Goal: Task Accomplishment & Management: Manage account settings

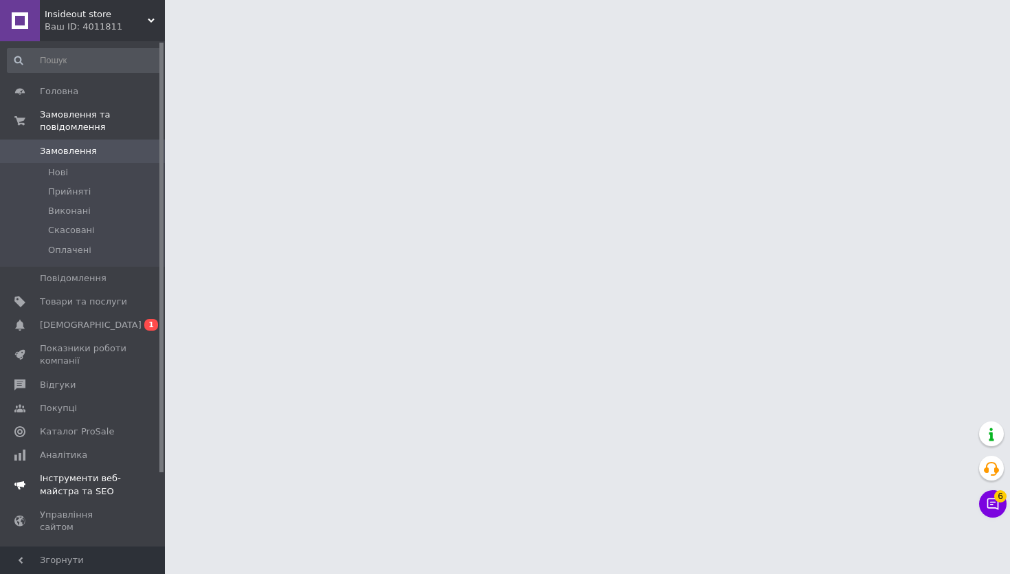
click at [101, 326] on span "[DEMOGRAPHIC_DATA]" at bounding box center [83, 325] width 87 height 12
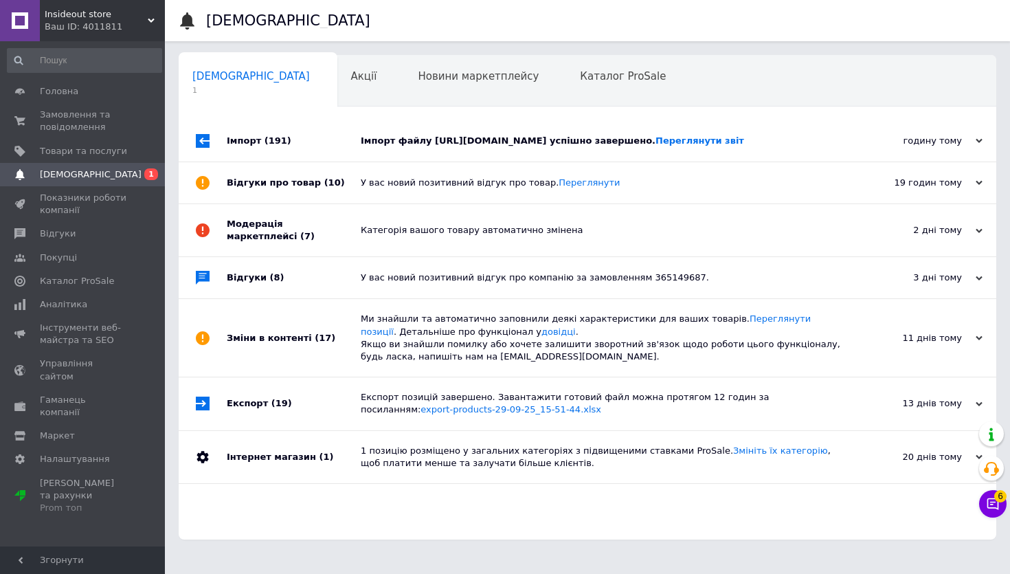
click at [483, 147] on div "Імпорт файлу [URL][DOMAIN_NAME] успішно завершено. Переглянути звіт" at bounding box center [603, 141] width 484 height 12
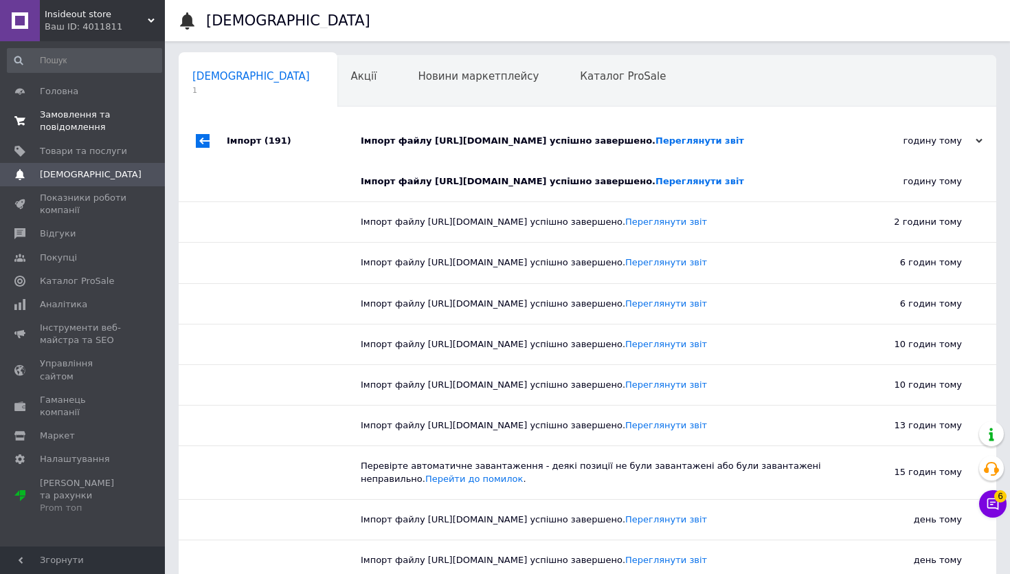
click at [104, 124] on span "Замовлення та повідомлення" at bounding box center [83, 121] width 87 height 25
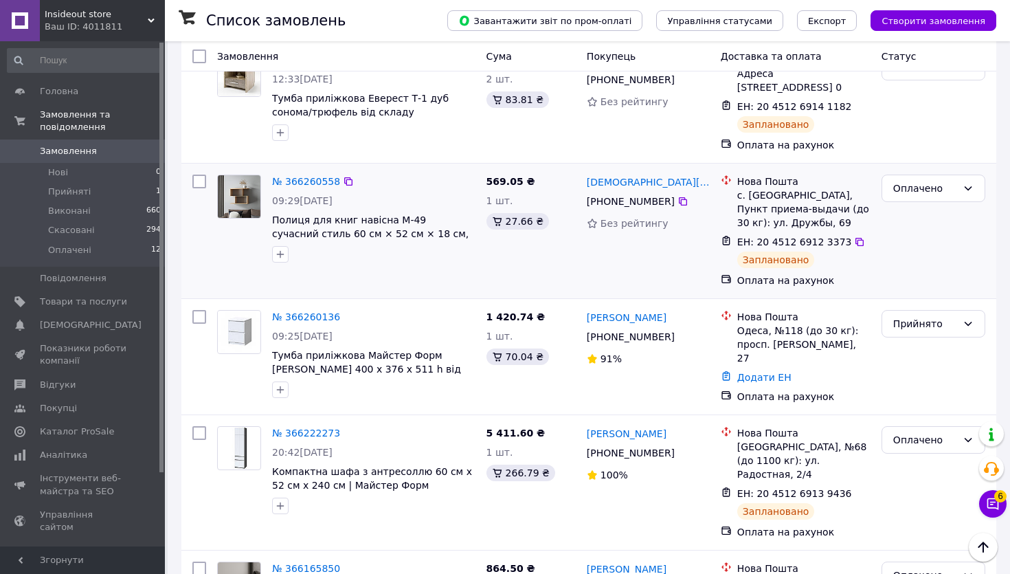
scroll to position [260, 0]
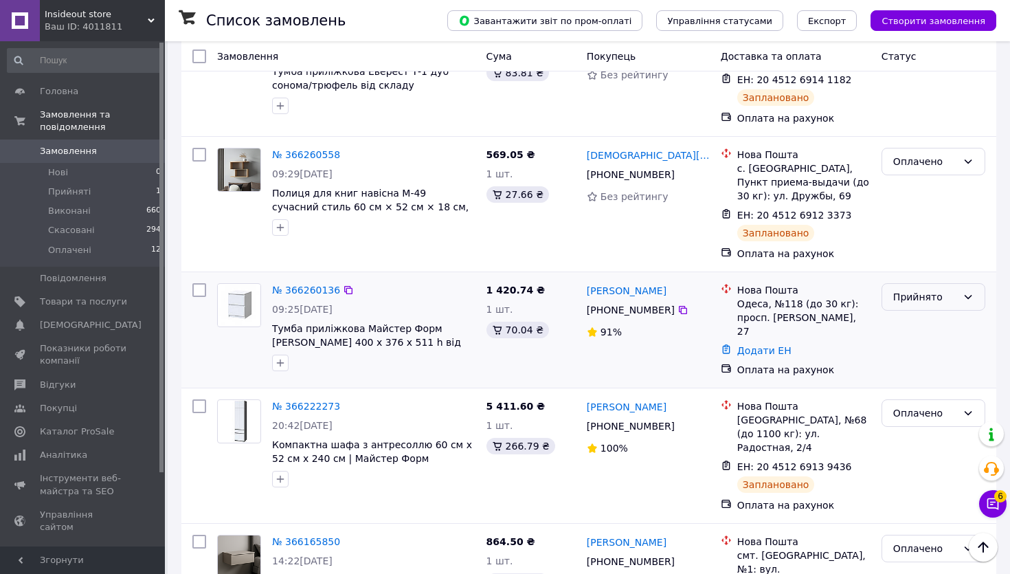
click at [929, 304] on div "Прийнято" at bounding box center [925, 296] width 64 height 15
click at [905, 366] on li "Скасовано" at bounding box center [933, 364] width 102 height 25
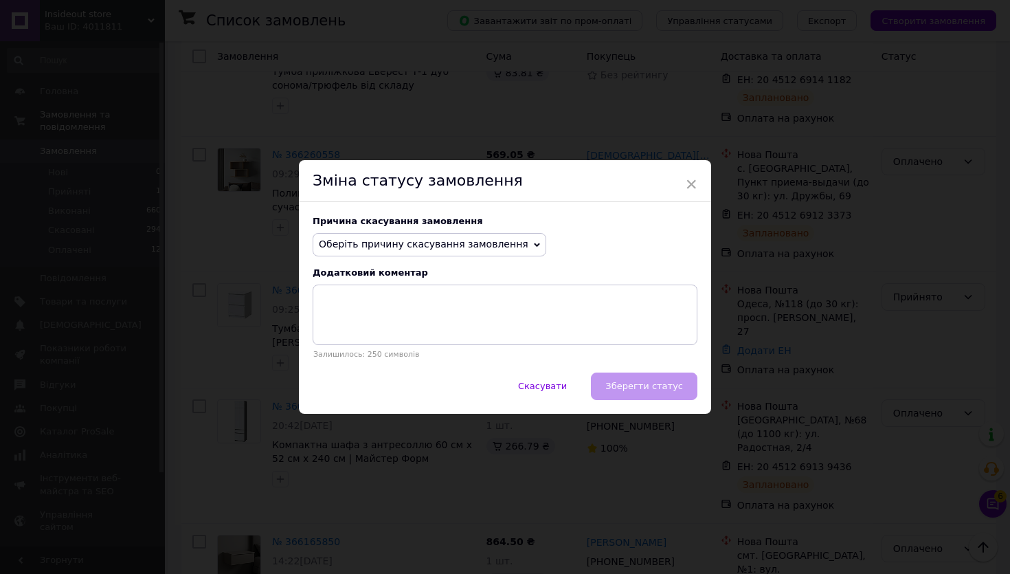
click at [460, 243] on span "Оберіть причину скасування замовлення" at bounding box center [424, 243] width 210 height 11
click at [528, 292] on textarea at bounding box center [505, 314] width 385 height 60
drag, startPoint x: 494, startPoint y: 240, endPoint x: 437, endPoint y: 275, distance: 66.6
click at [493, 241] on span "Оберіть причину скасування замовлення" at bounding box center [424, 243] width 210 height 11
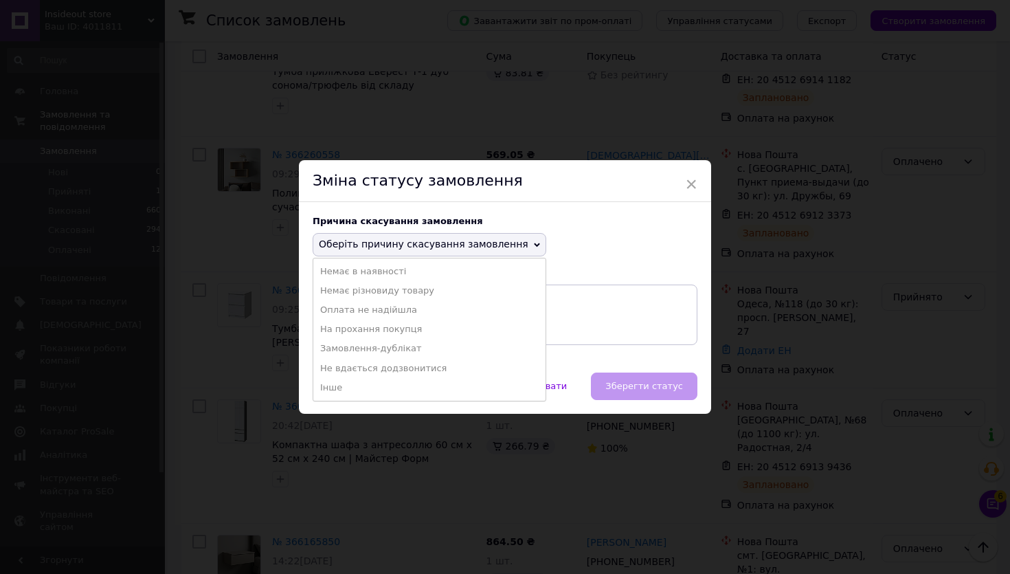
drag, startPoint x: 339, startPoint y: 313, endPoint x: 399, endPoint y: 341, distance: 65.8
click at [339, 313] on li "Оплата не надійшла" at bounding box center [429, 309] width 232 height 19
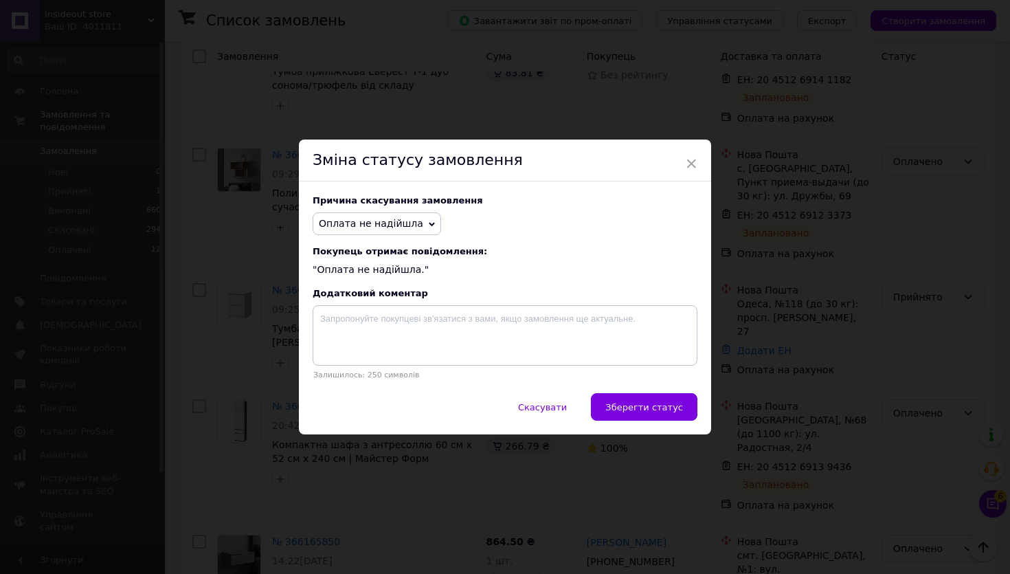
drag, startPoint x: 616, startPoint y: 401, endPoint x: 677, endPoint y: 400, distance: 61.8
click at [616, 401] on button "Зберегти статус" at bounding box center [644, 406] width 106 height 27
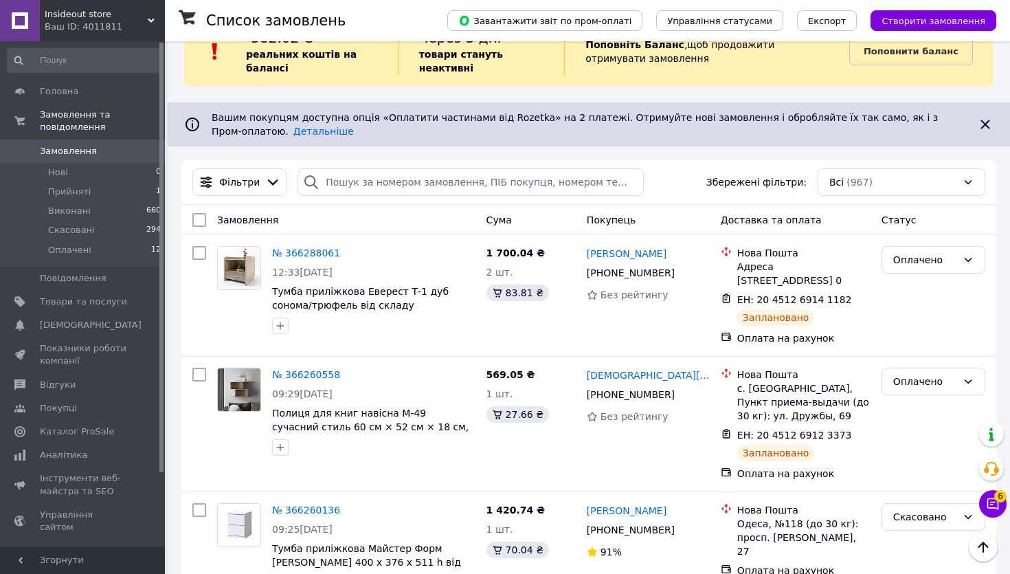
scroll to position [0, 0]
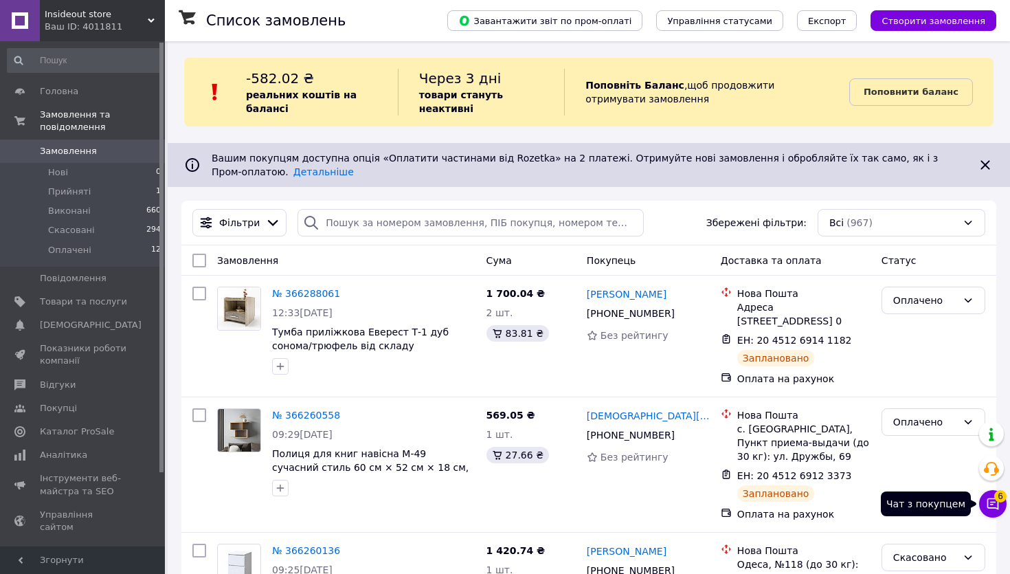
click at [990, 507] on icon at bounding box center [993, 504] width 12 height 12
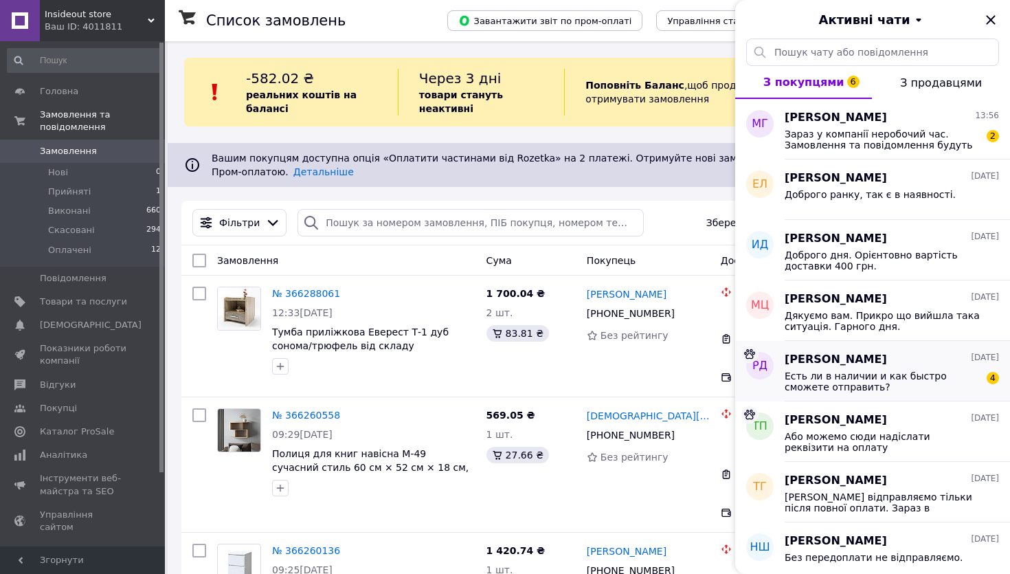
click at [912, 376] on span "Есть ли в наличии и как быстро сможете отправить?" at bounding box center [882, 381] width 195 height 22
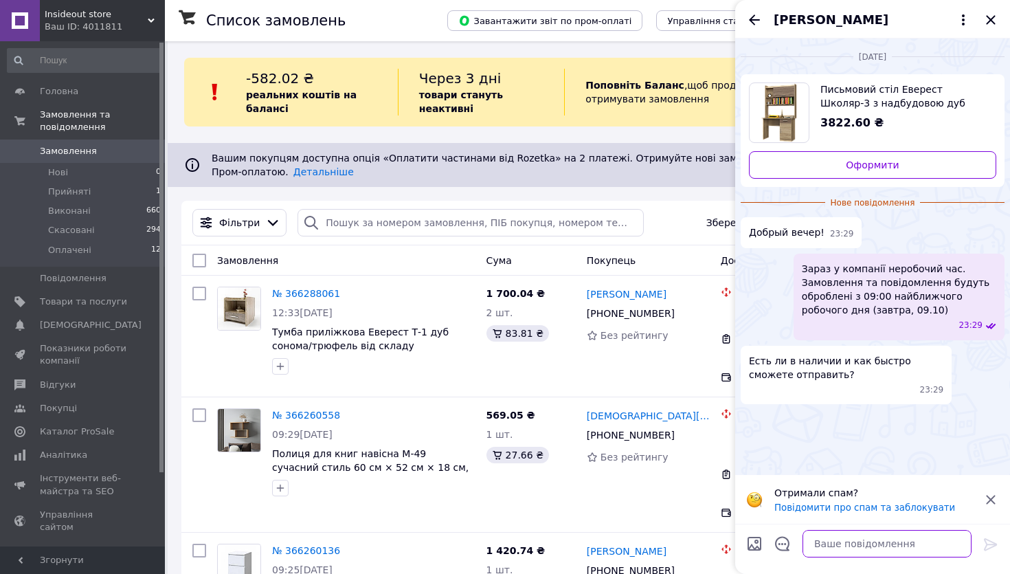
click at [885, 552] on textarea at bounding box center [886, 543] width 169 height 27
type textarea "Доброго дня"
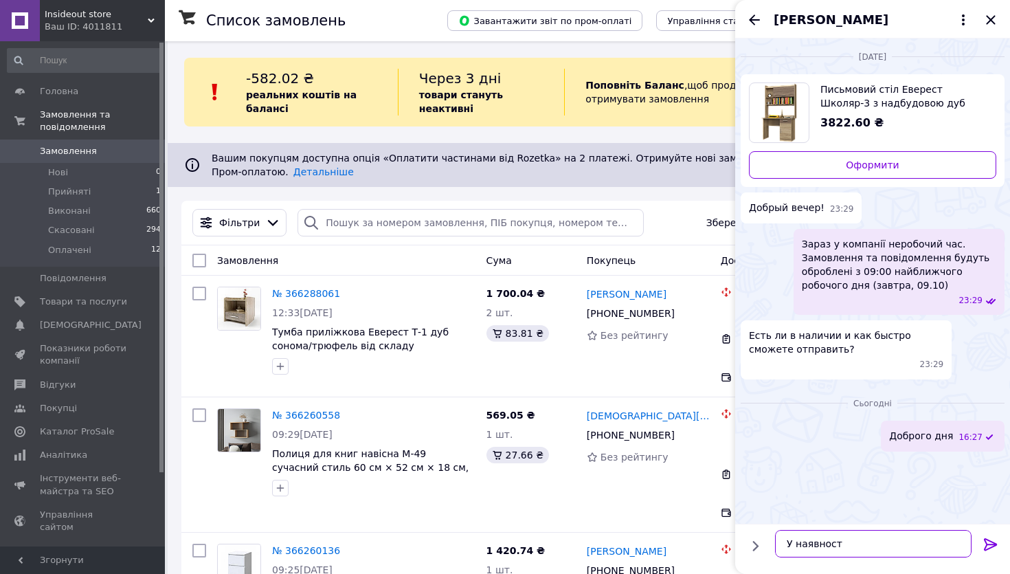
type textarea "У наявності"
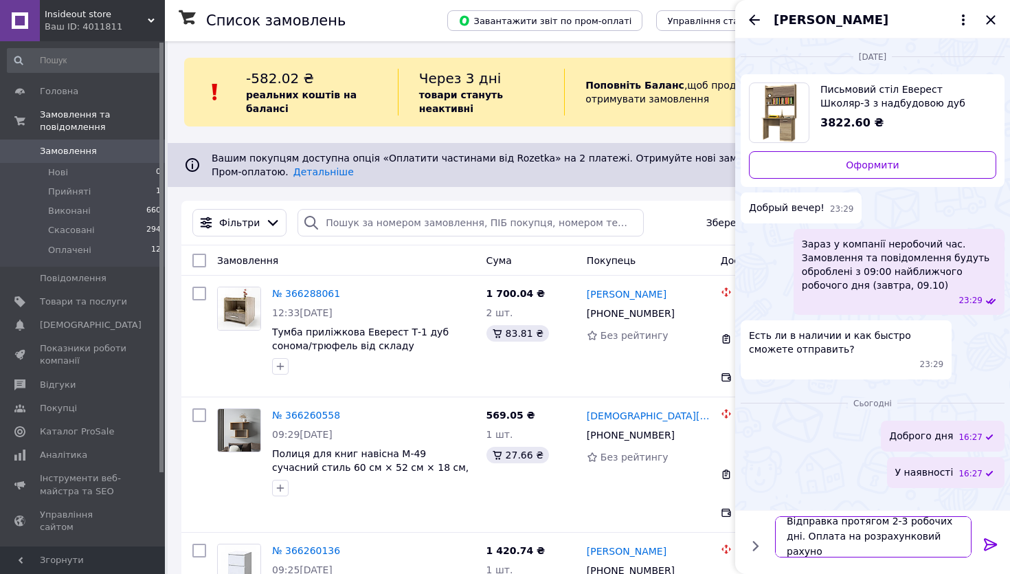
type textarea "Відправка протягом 2-3 робочих дні. Оплата на розрахунковий рахунок"
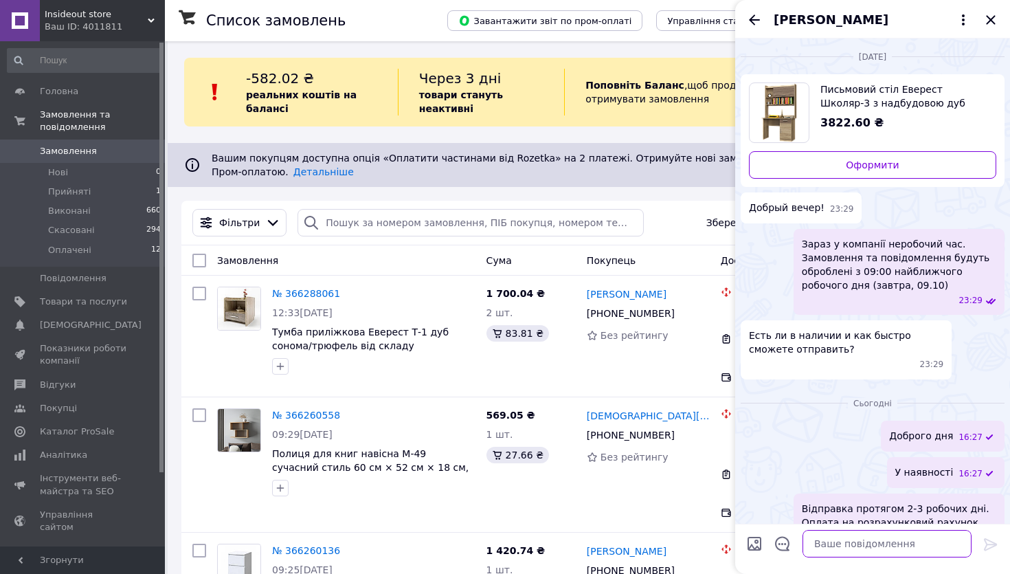
scroll to position [34, 0]
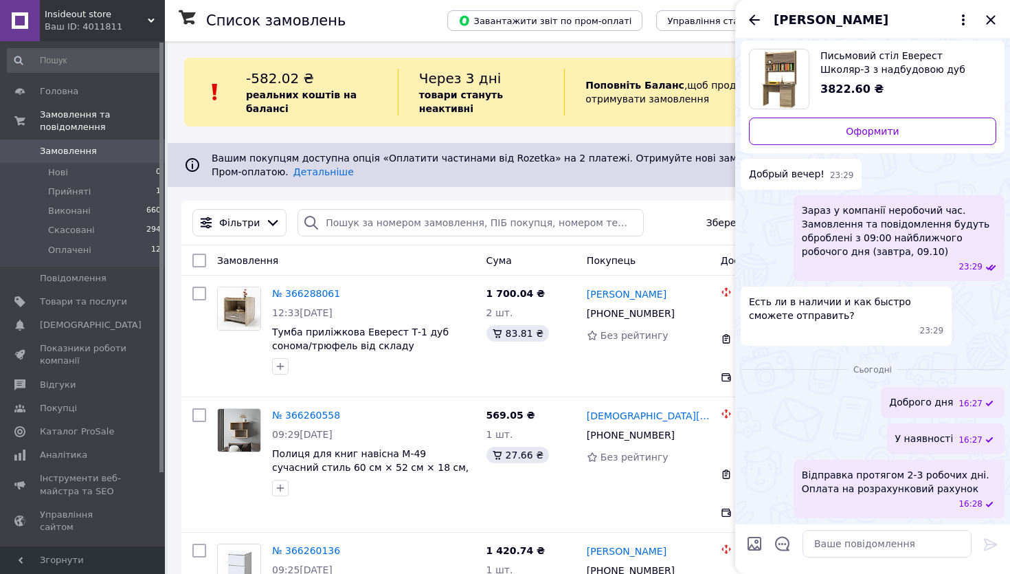
click at [993, 20] on icon "Закрити" at bounding box center [990, 20] width 16 height 16
